Goal: Navigation & Orientation: Find specific page/section

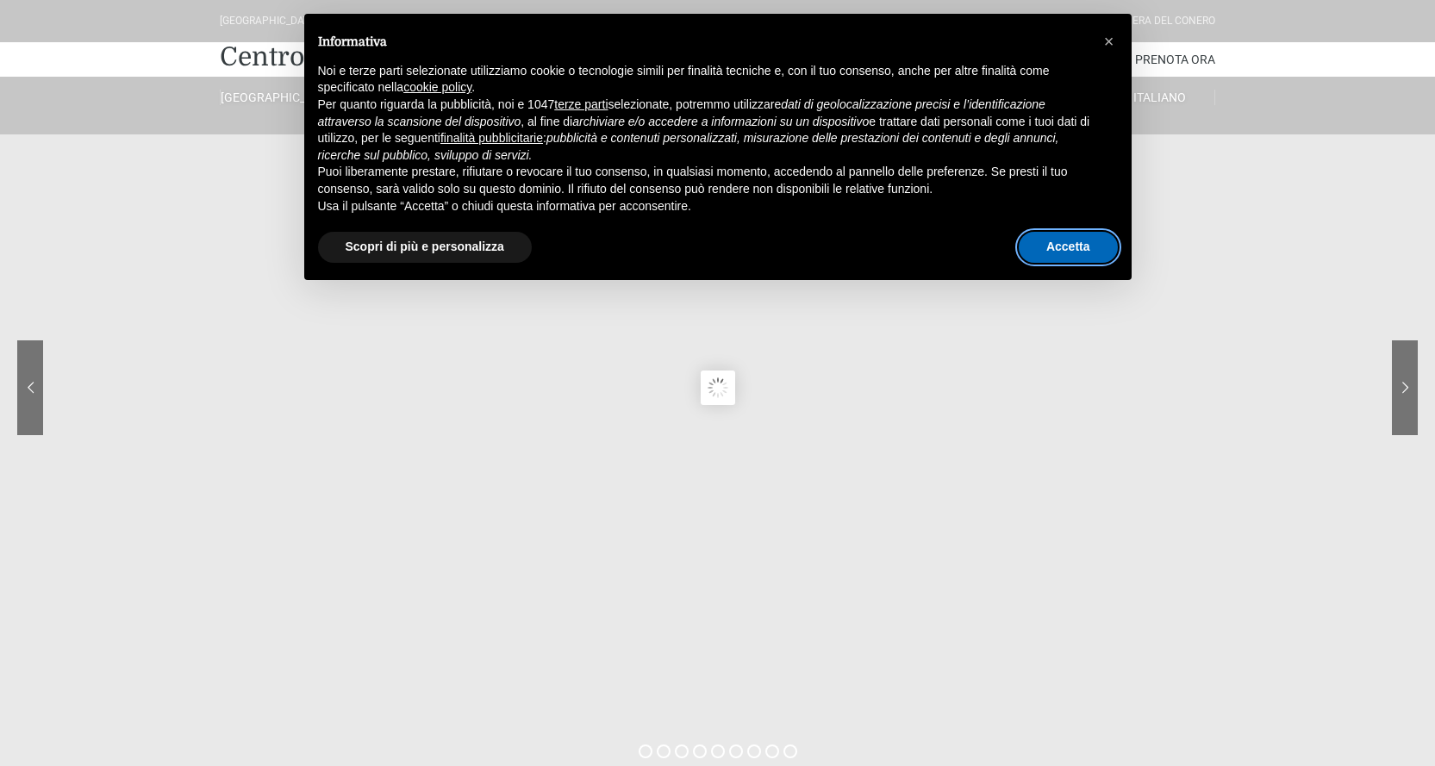
click at [1062, 246] on button "Accetta" at bounding box center [1068, 247] width 99 height 31
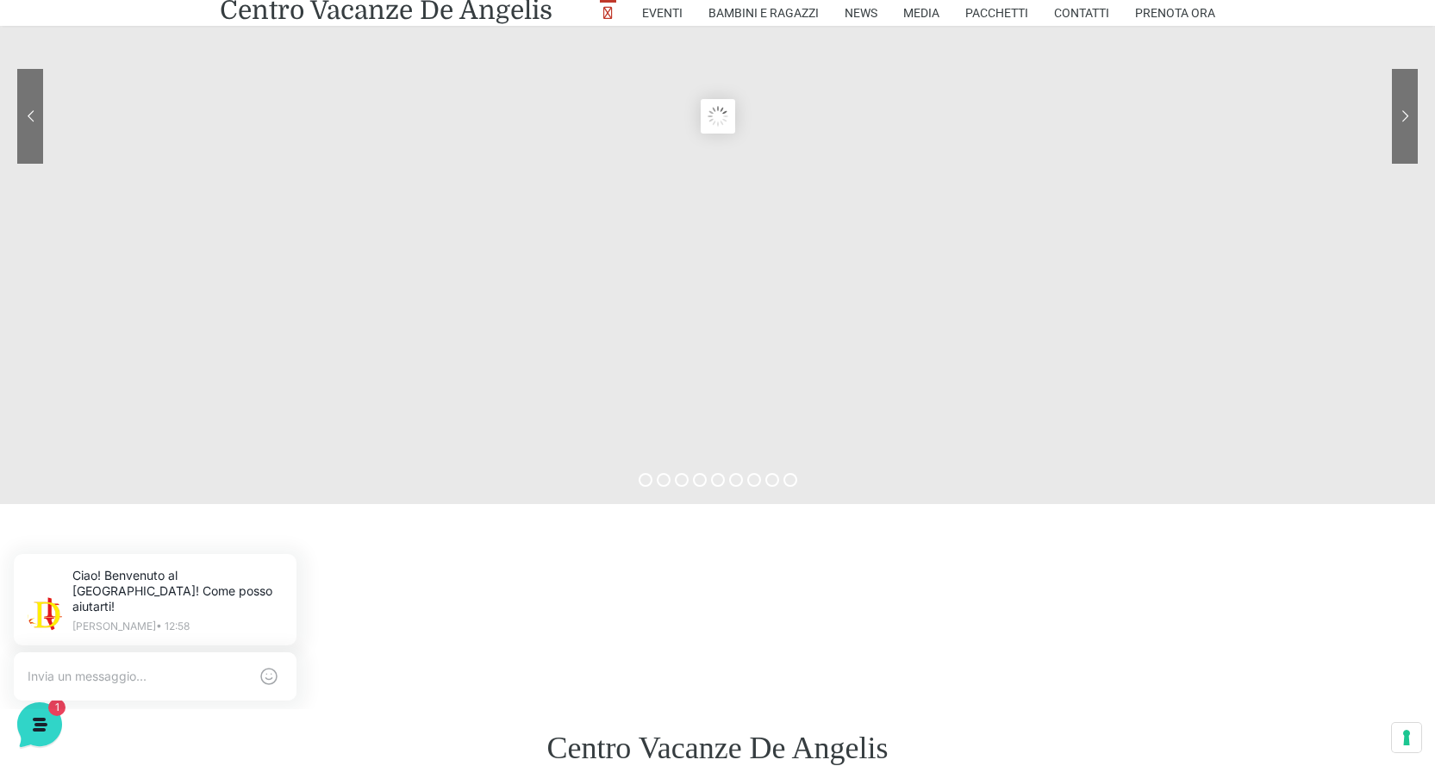
scroll to position [309, 0]
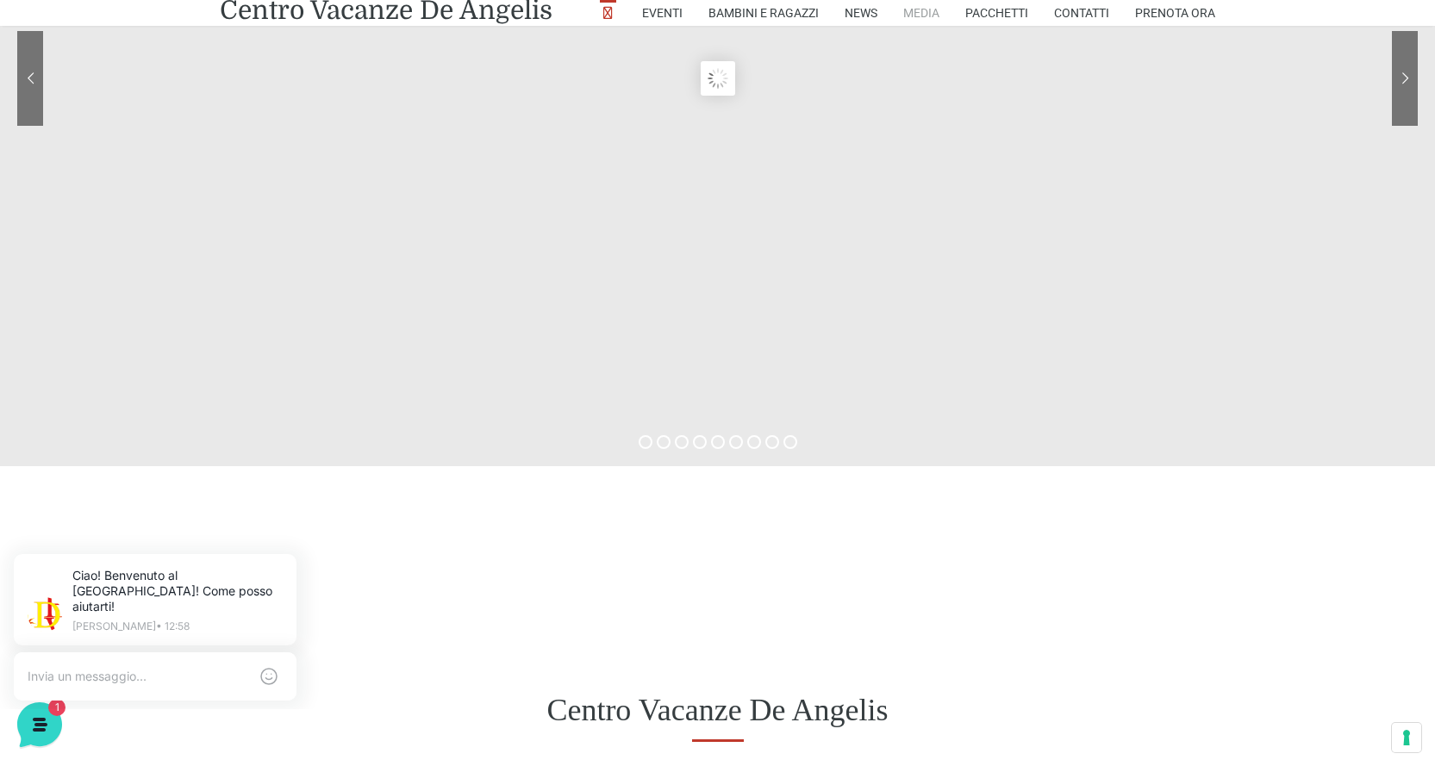
click at [920, 15] on link "Media" at bounding box center [921, 13] width 36 height 26
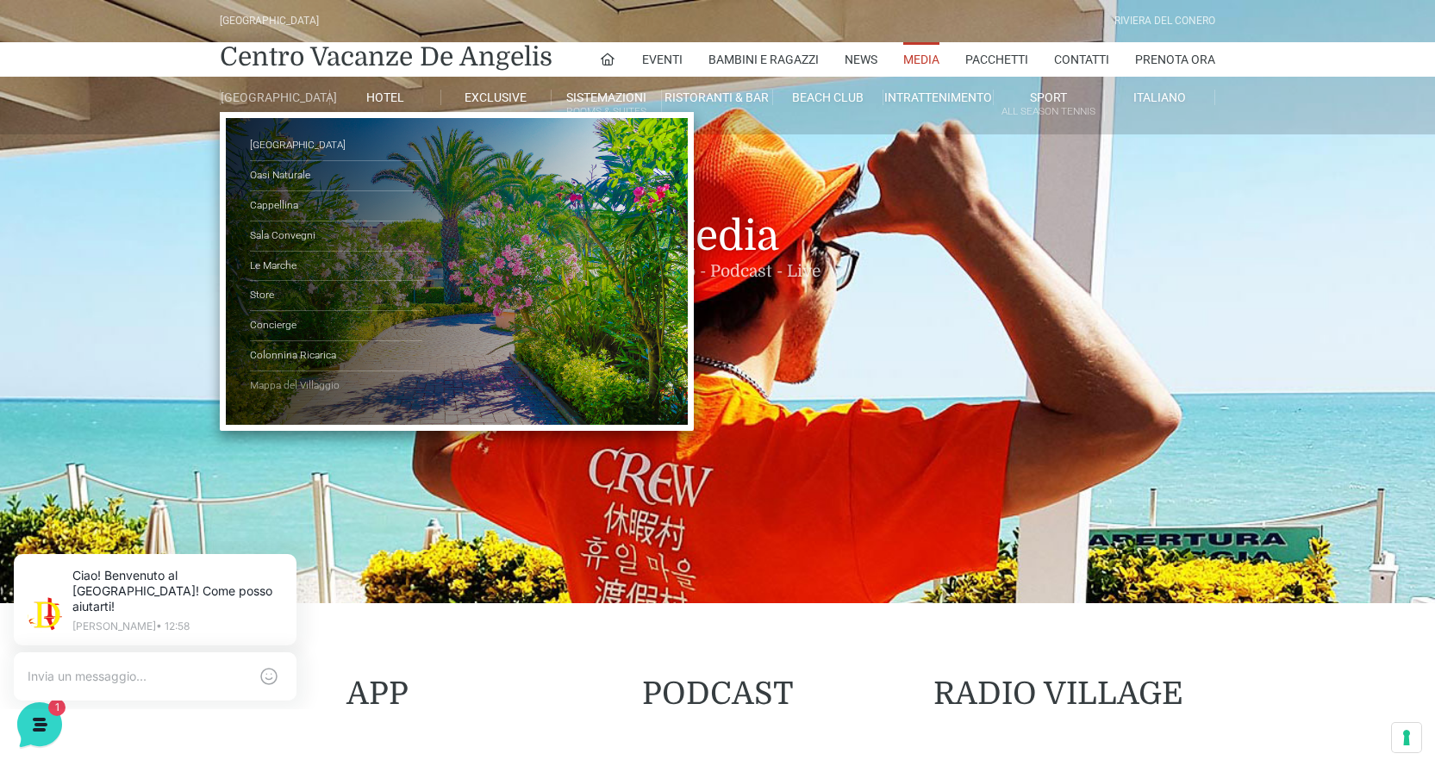
click at [295, 397] on link "Mappa del Villaggio" at bounding box center [336, 385] width 172 height 29
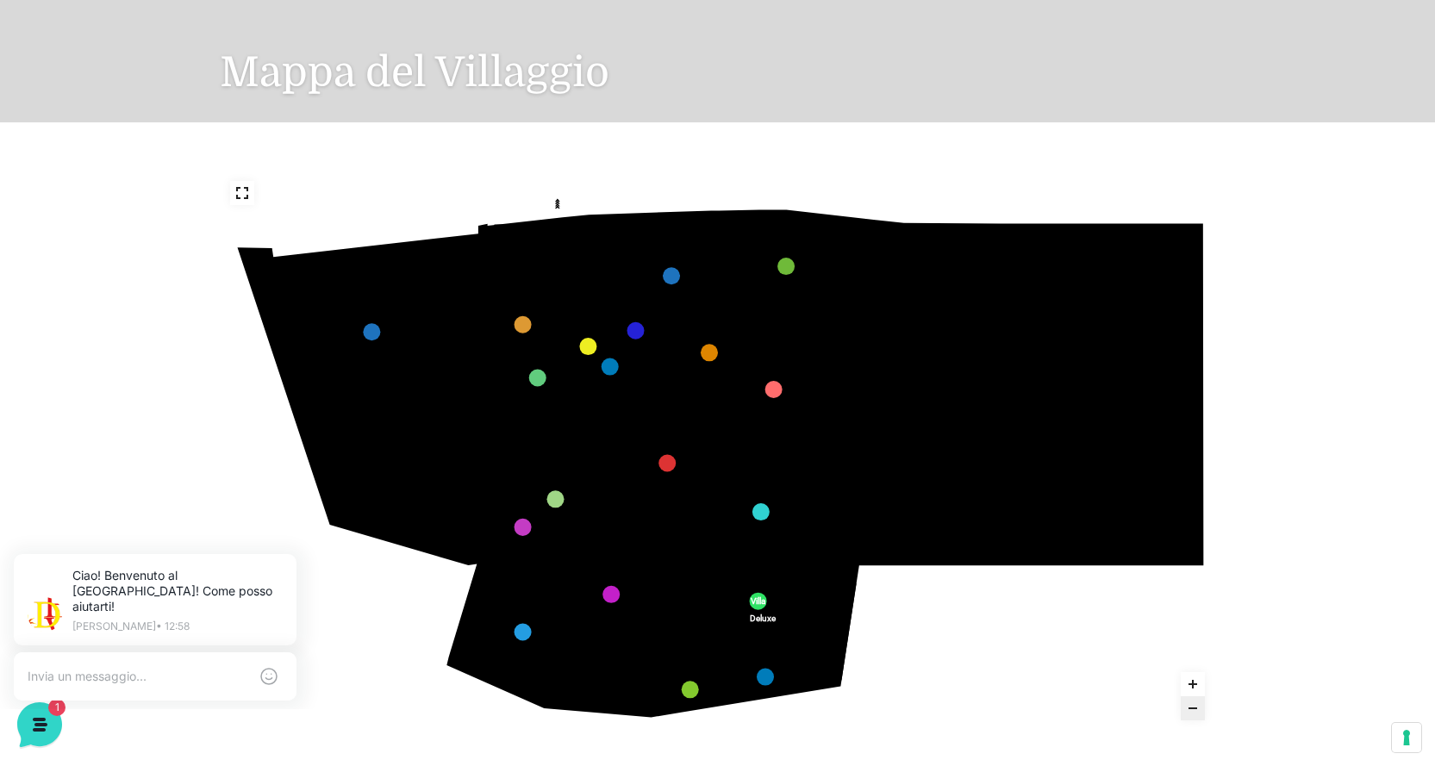
scroll to position [171, 0]
